Goal: Use online tool/utility: Utilize a website feature to perform a specific function

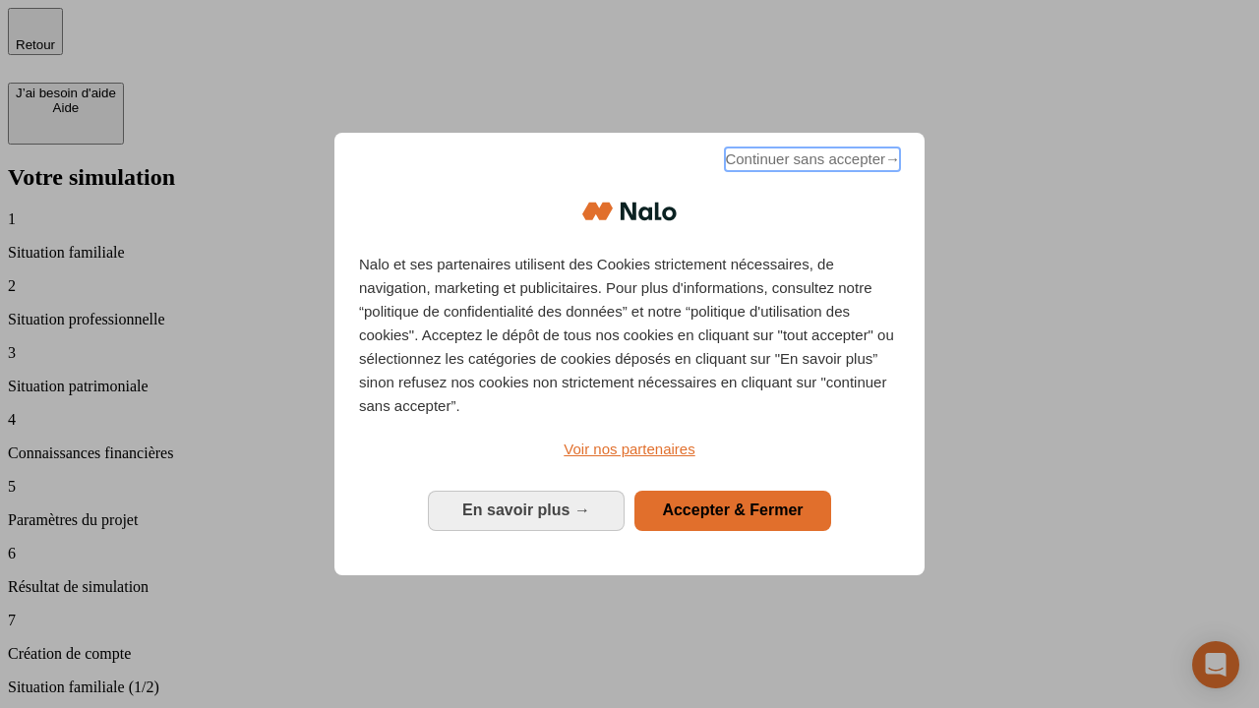
click at [811, 162] on span "Continuer sans accepter →" at bounding box center [812, 160] width 175 height 24
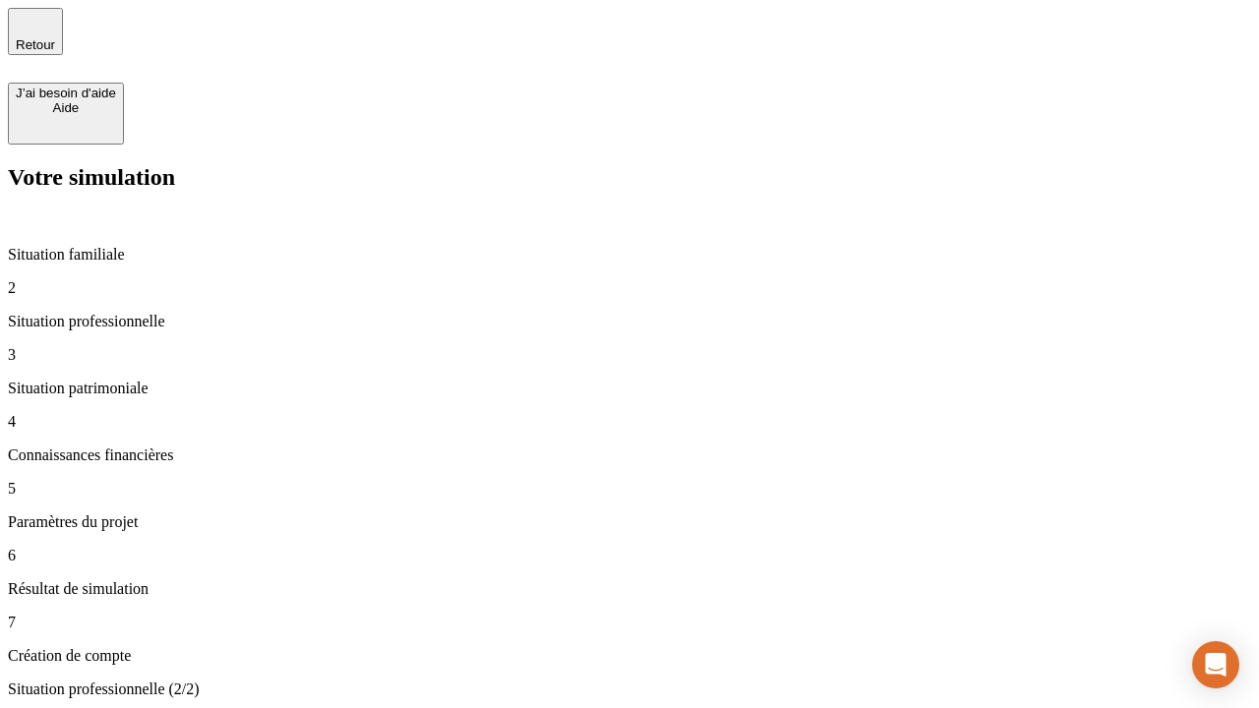
type input "70 000"
type input "1 000"
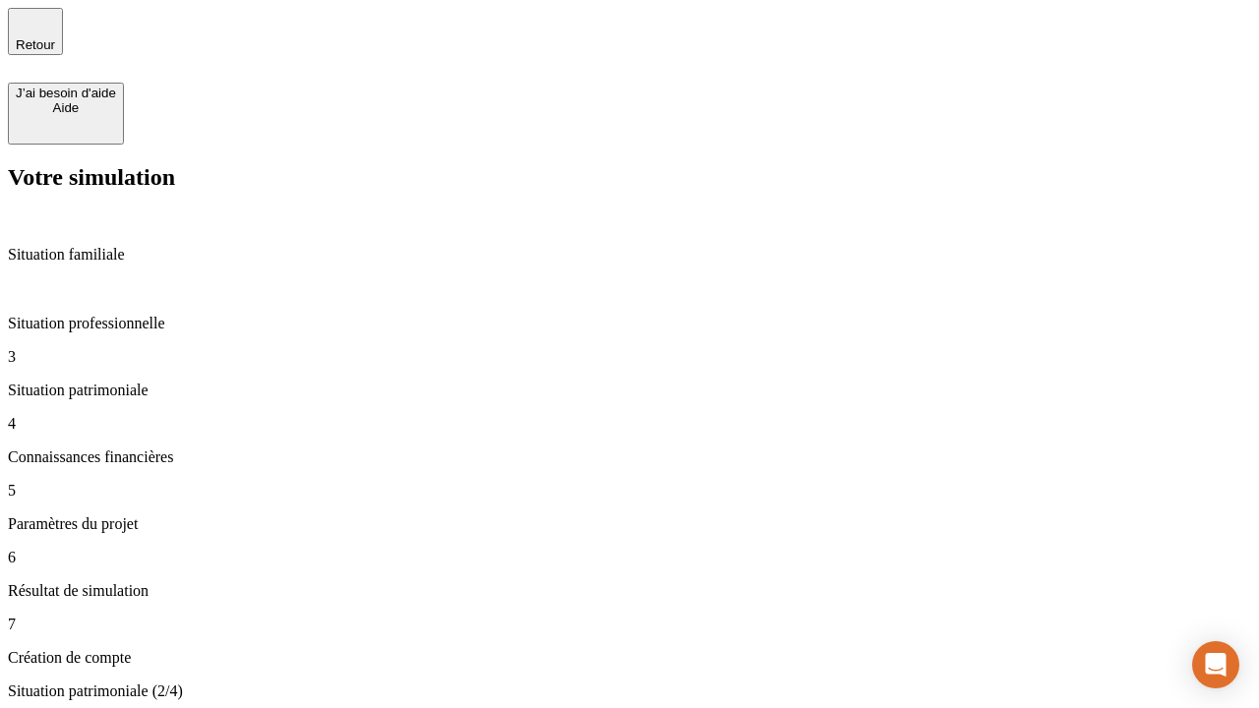
type input "800"
type input "6"
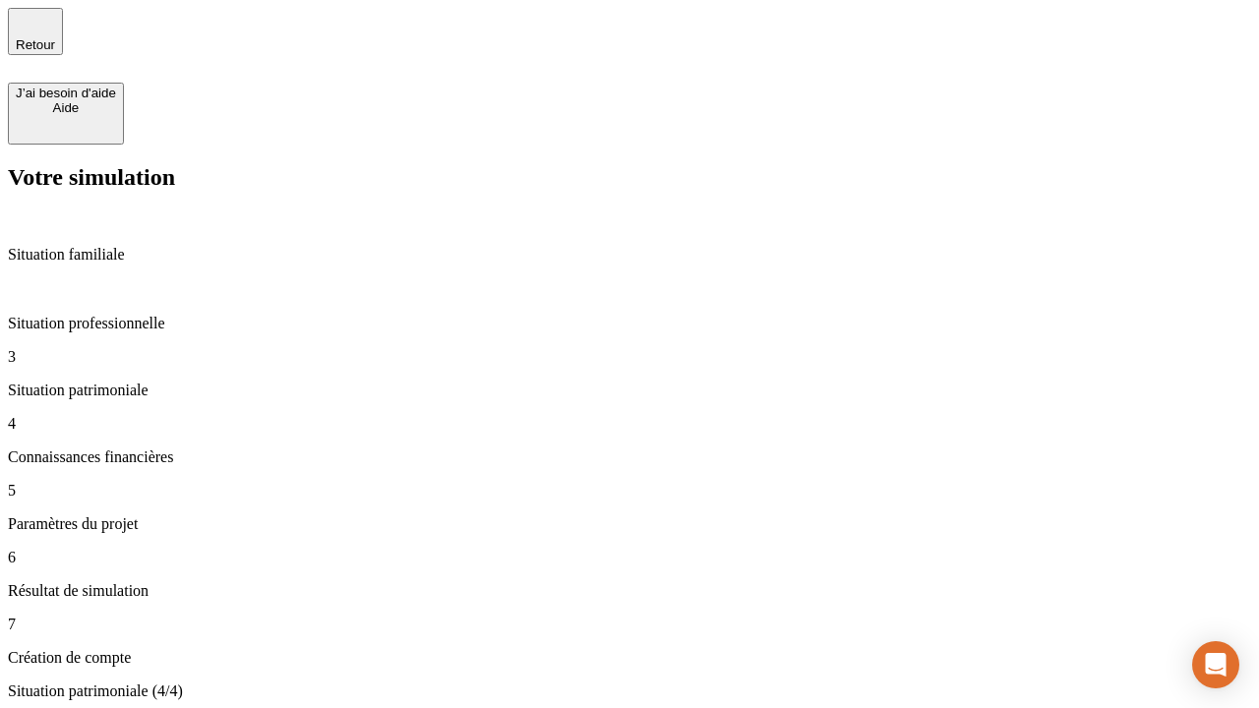
type input "400"
type input "3"
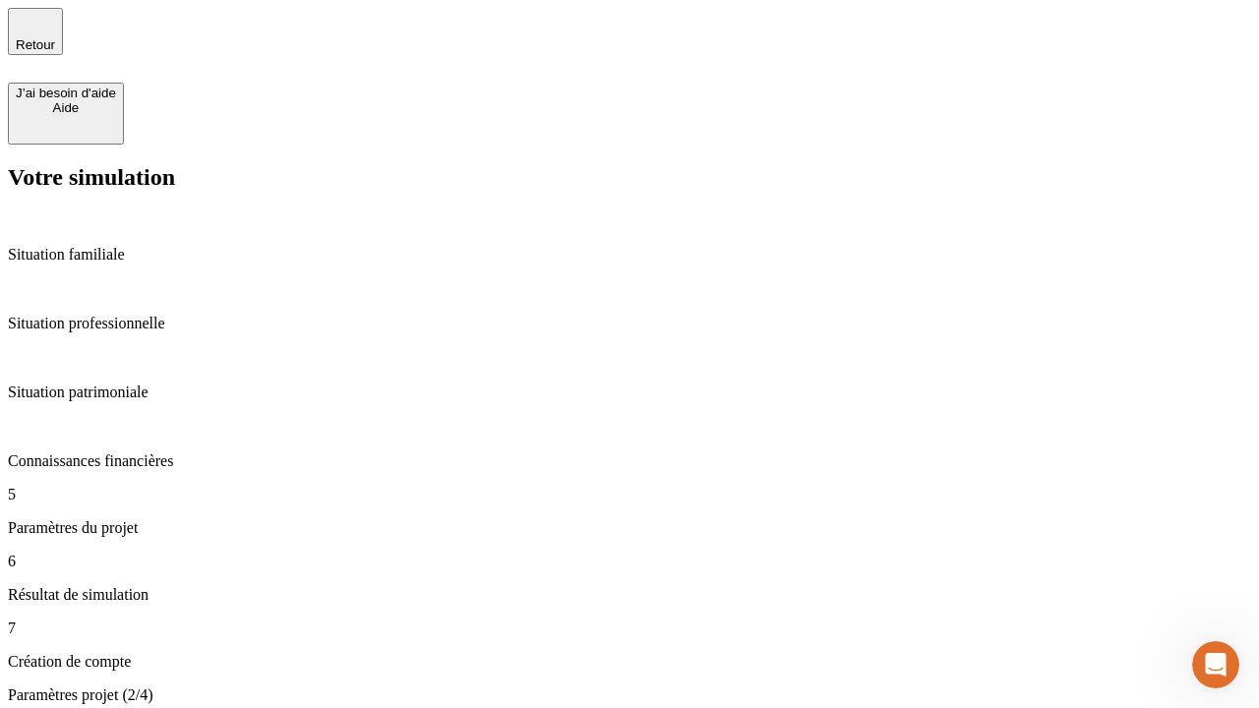
type input "35"
type input "500"
type input "640"
